Goal: Information Seeking & Learning: Find specific fact

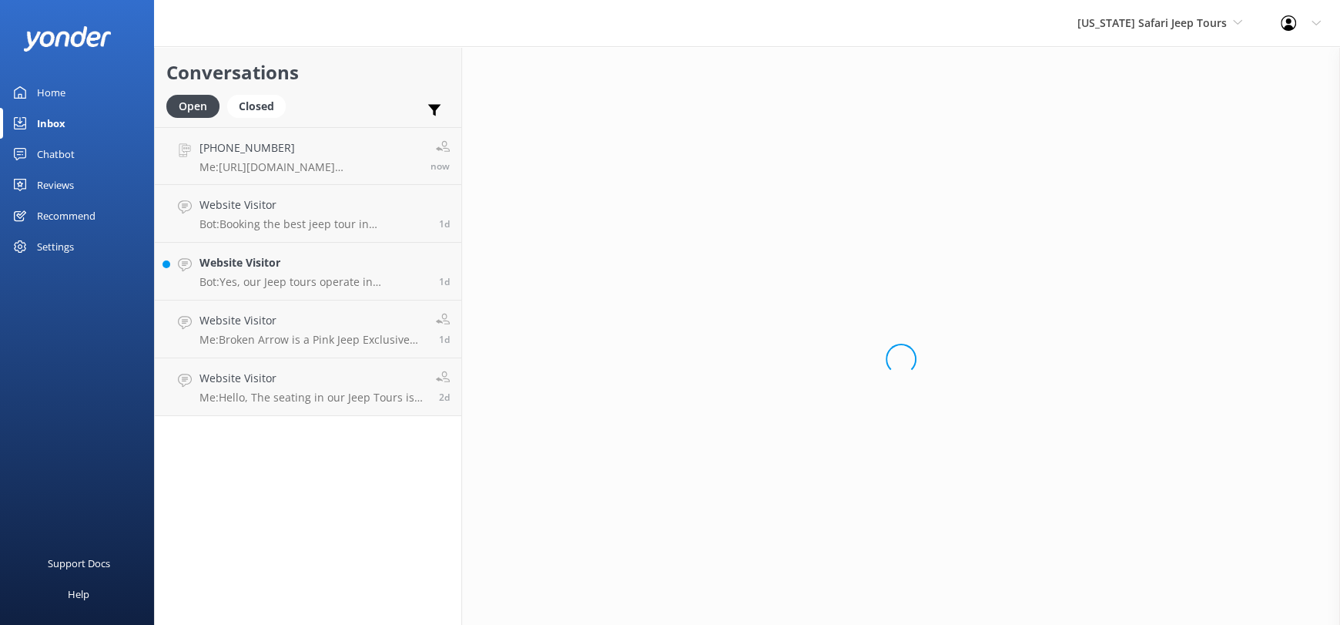
drag, startPoint x: 67, startPoint y: 186, endPoint x: 92, endPoint y: 195, distance: 26.1
click at [67, 186] on div "Reviews" at bounding box center [55, 184] width 37 height 31
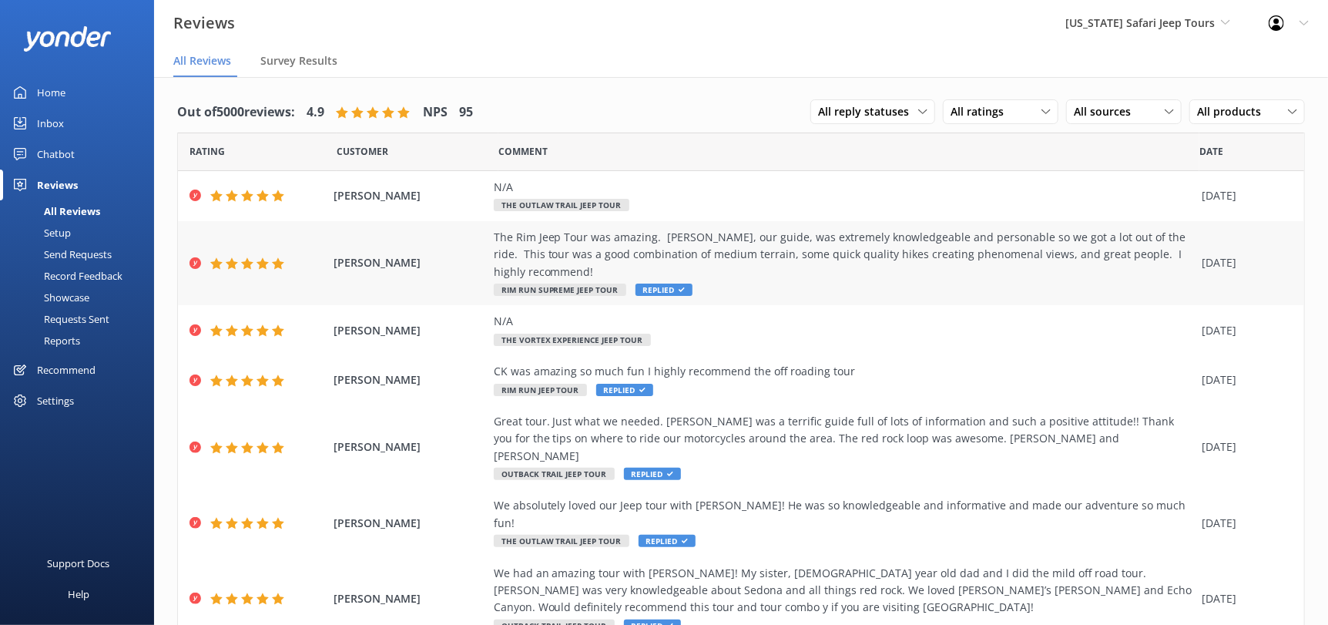
click at [364, 256] on span "[PERSON_NAME]" at bounding box center [410, 262] width 152 height 17
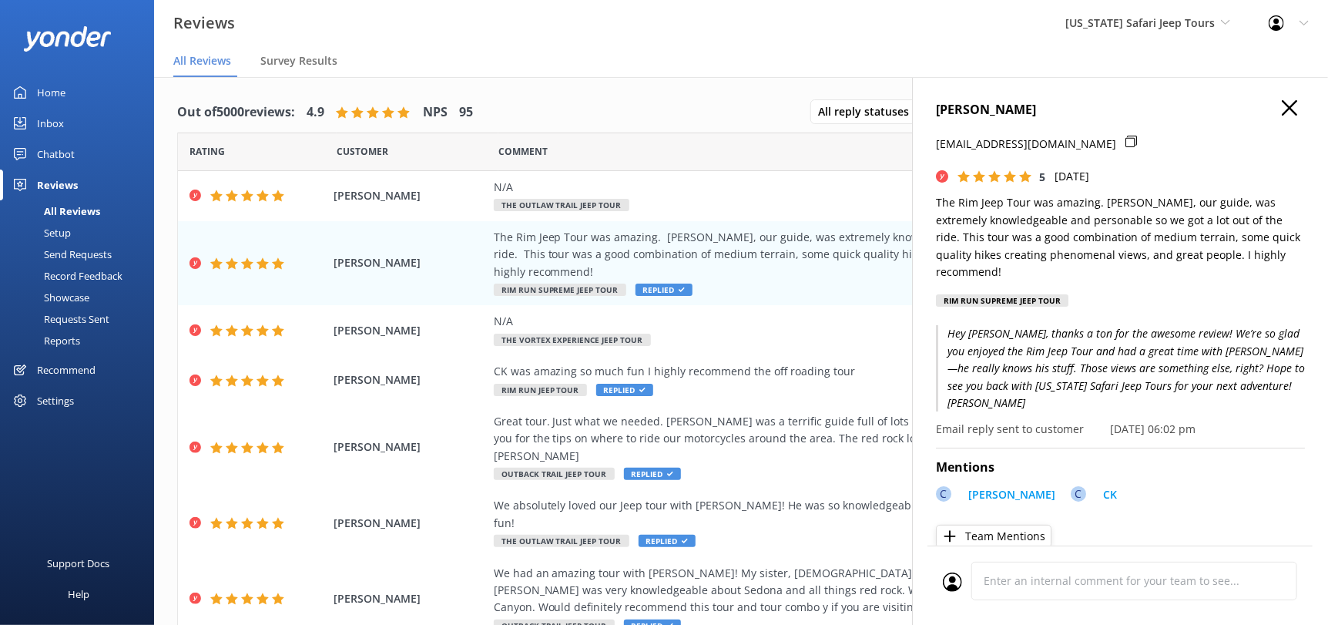
click at [997, 112] on h4 "[PERSON_NAME]" at bounding box center [1120, 110] width 369 height 20
copy h4 "[PERSON_NAME]"
